Goal: Task Accomplishment & Management: Manage account settings

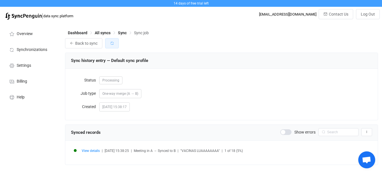
click at [115, 43] on button "button" at bounding box center [112, 43] width 14 height 10
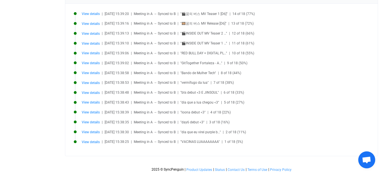
scroll to position [137, 0]
drag, startPoint x: 386, startPoint y: 72, endPoint x: 384, endPoint y: 172, distance: 100.1
click at [382, 172] on html "14 days of free trial left | data sync platform [EMAIL_ADDRESS][DOMAIN_NAME] Co…" at bounding box center [191, 18] width 382 height 311
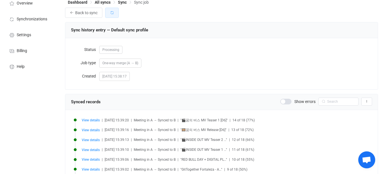
scroll to position [0, 0]
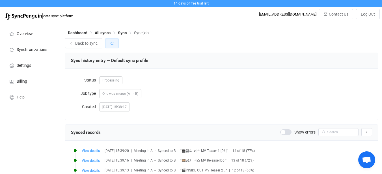
click at [114, 45] on icon "button" at bounding box center [112, 43] width 4 height 4
click at [113, 44] on icon "button" at bounding box center [112, 43] width 4 height 4
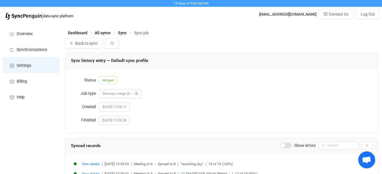
click at [27, 65] on span "Settings" at bounding box center [24, 65] width 14 height 5
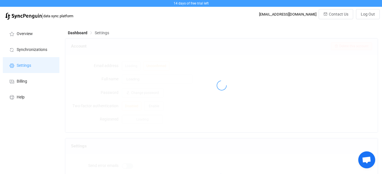
type input "lia"
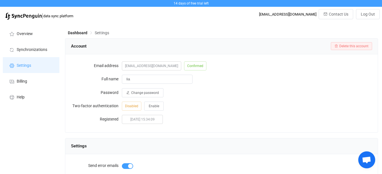
drag, startPoint x: 386, startPoint y: 53, endPoint x: 386, endPoint y: 43, distance: 9.9
click at [382, 43] on html "14 days of free trial left | data sync platform [EMAIL_ADDRESS][DOMAIN_NAME] Co…" at bounding box center [191, 121] width 382 height 243
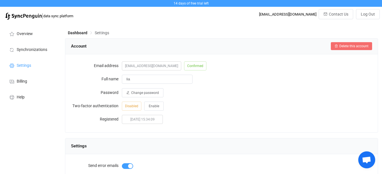
click at [344, 47] on span "Delete this account" at bounding box center [353, 46] width 29 height 4
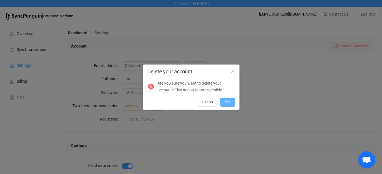
click at [227, 103] on span "Yes" at bounding box center [228, 102] width 6 height 4
